Goal: Task Accomplishment & Management: Manage account settings

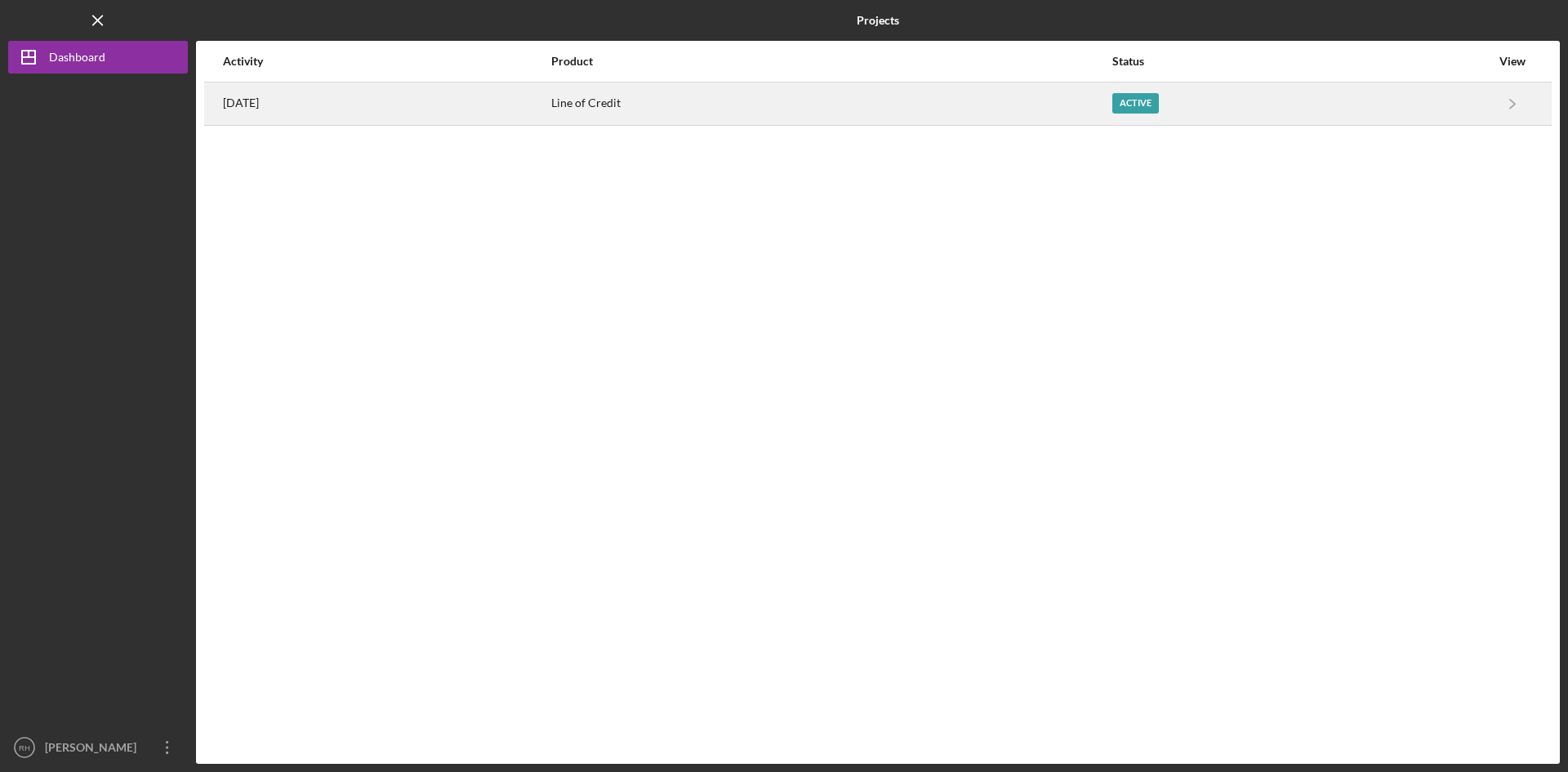
click at [1169, 90] on div "Active" at bounding box center [1301, 103] width 378 height 41
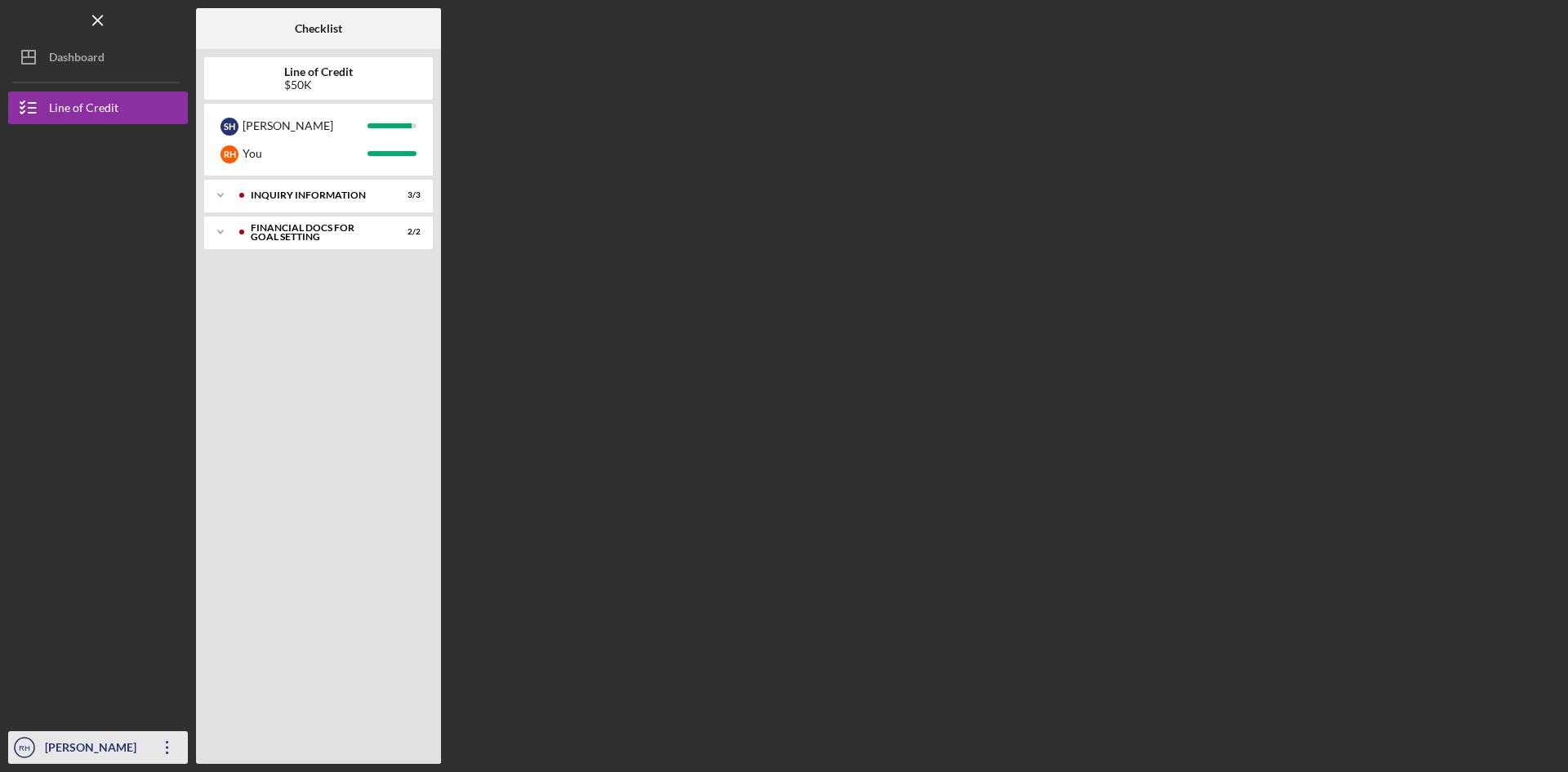
click at [53, 747] on div "[PERSON_NAME]" at bounding box center [94, 749] width 107 height 36
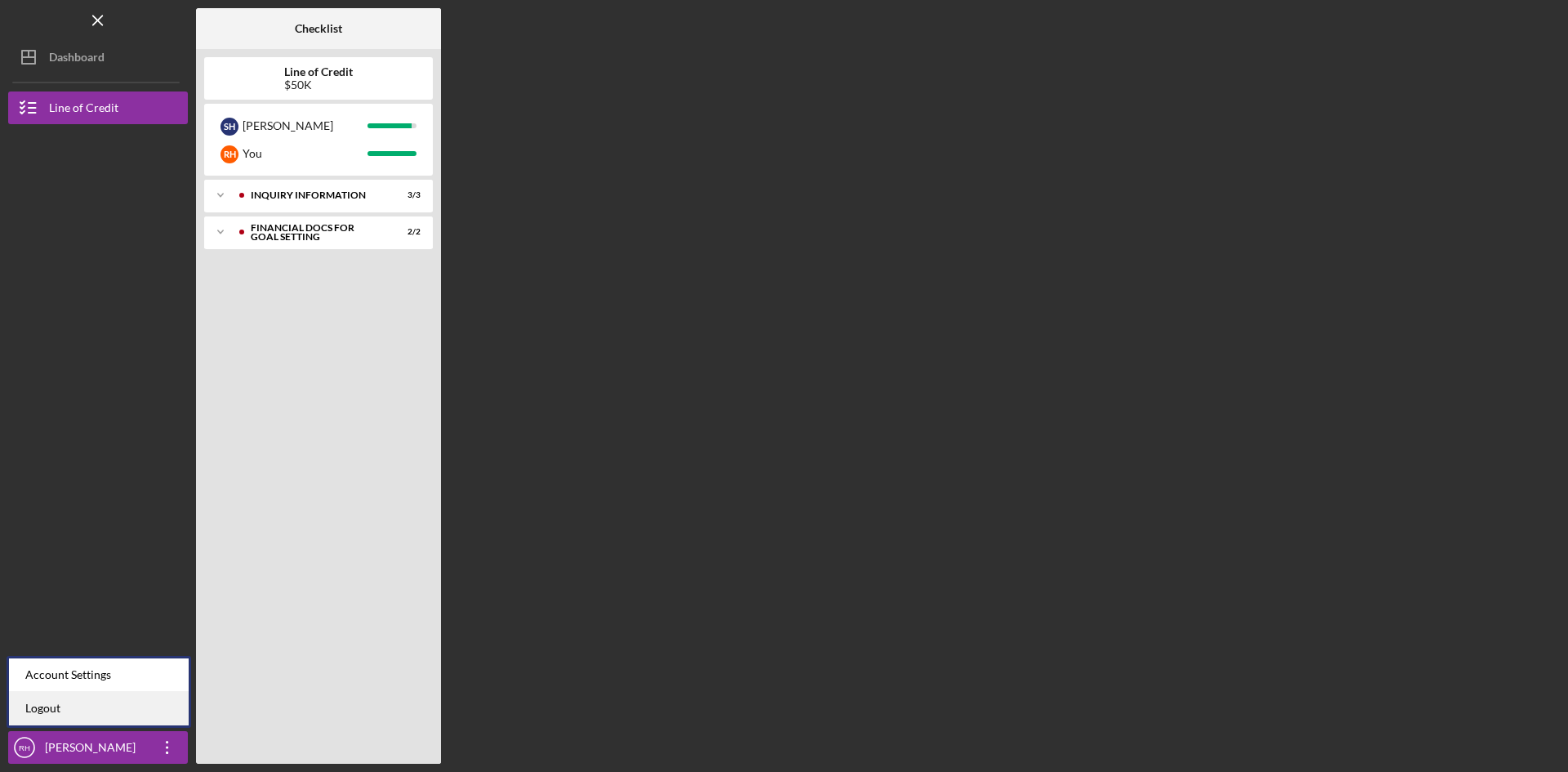
click at [50, 704] on link "Logout" at bounding box center [98, 708] width 179 height 34
